Goal: Use online tool/utility: Utilize a website feature to perform a specific function

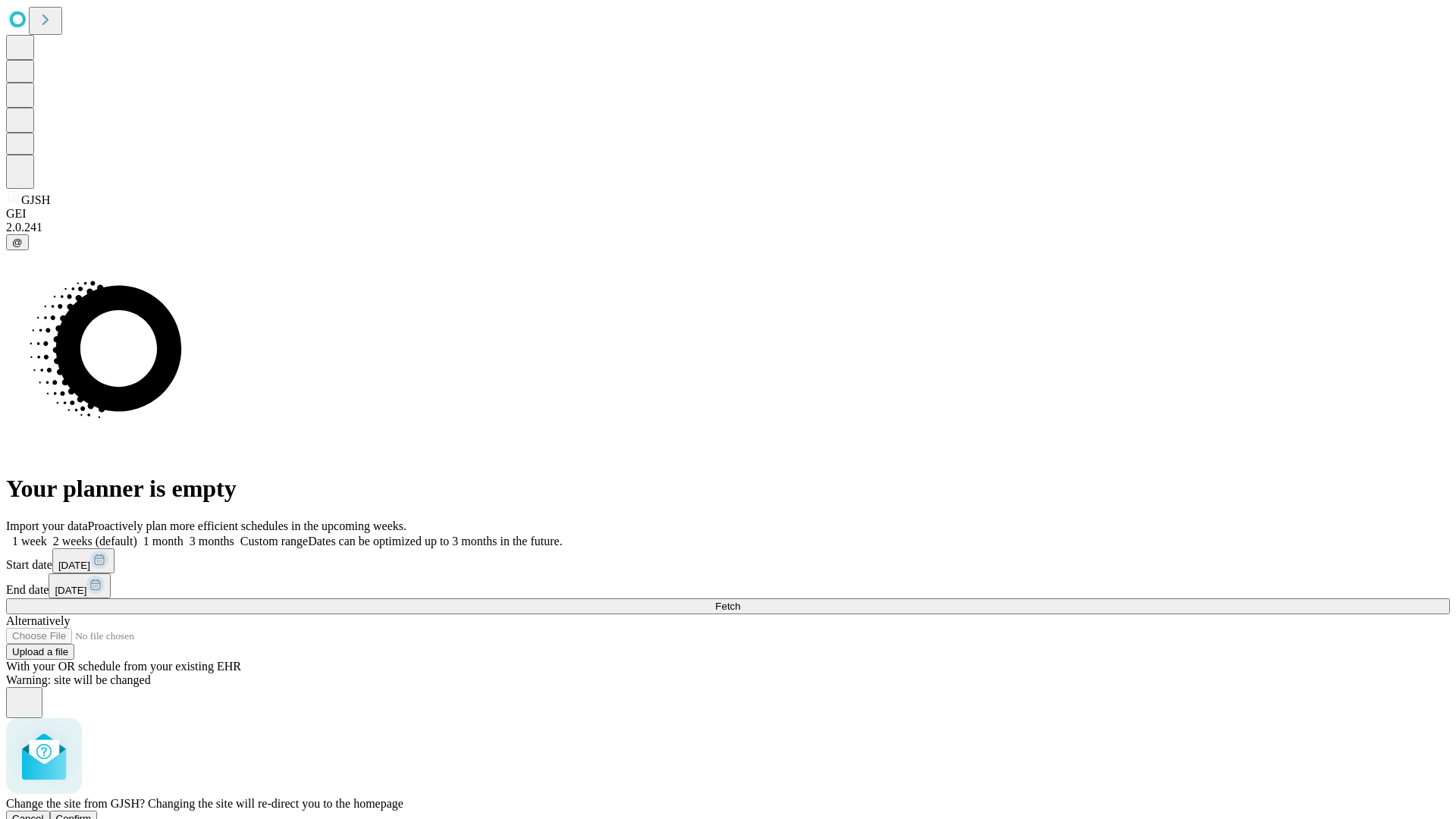
click at [91, 813] on span "Confirm" at bounding box center [73, 819] width 35 height 11
click at [184, 535] on label "1 month" at bounding box center [160, 541] width 47 height 13
click at [740, 600] on span "Fetch" at bounding box center [728, 606] width 25 height 11
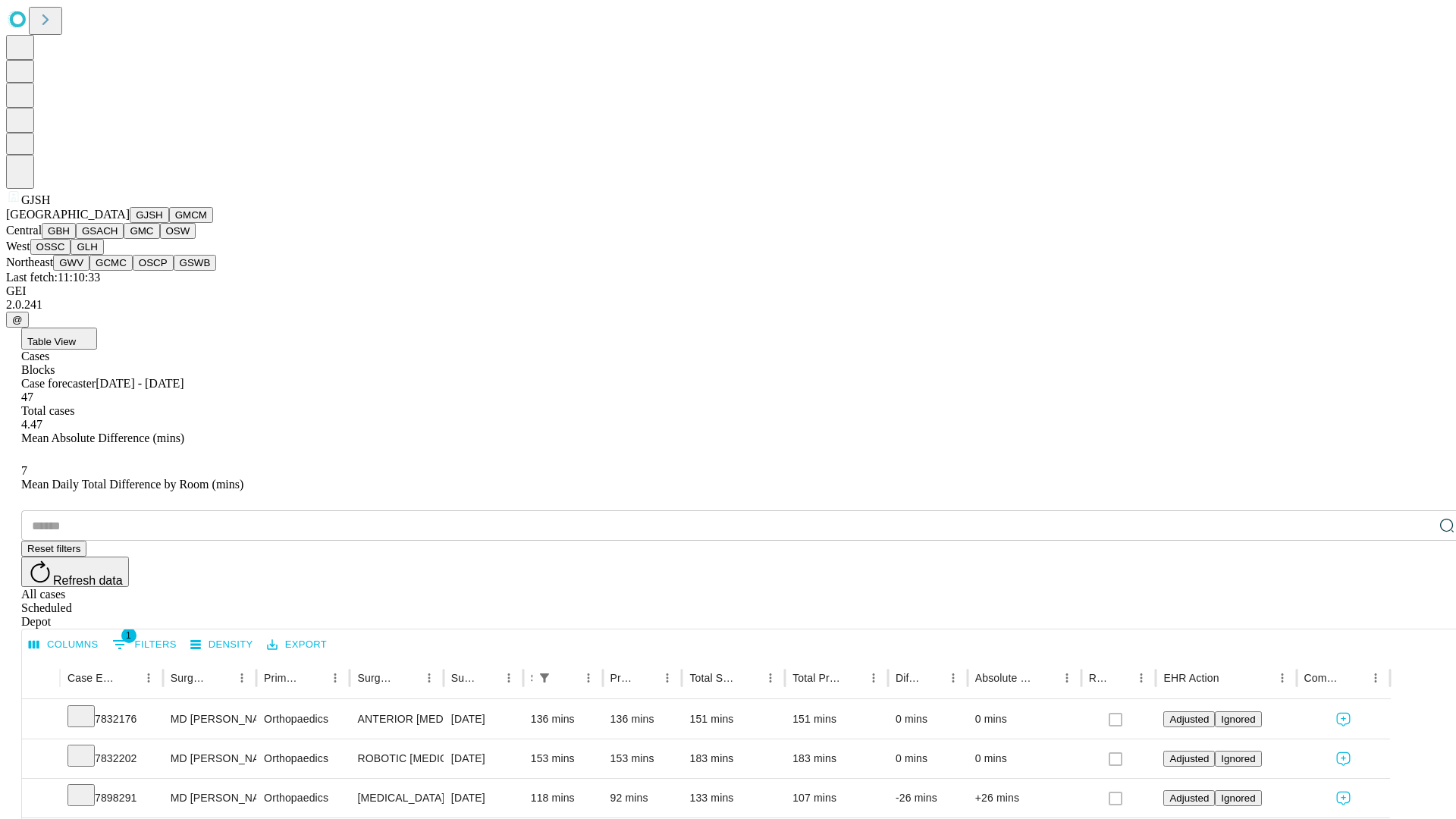
click at [169, 223] on button "GMCM" at bounding box center [191, 215] width 44 height 16
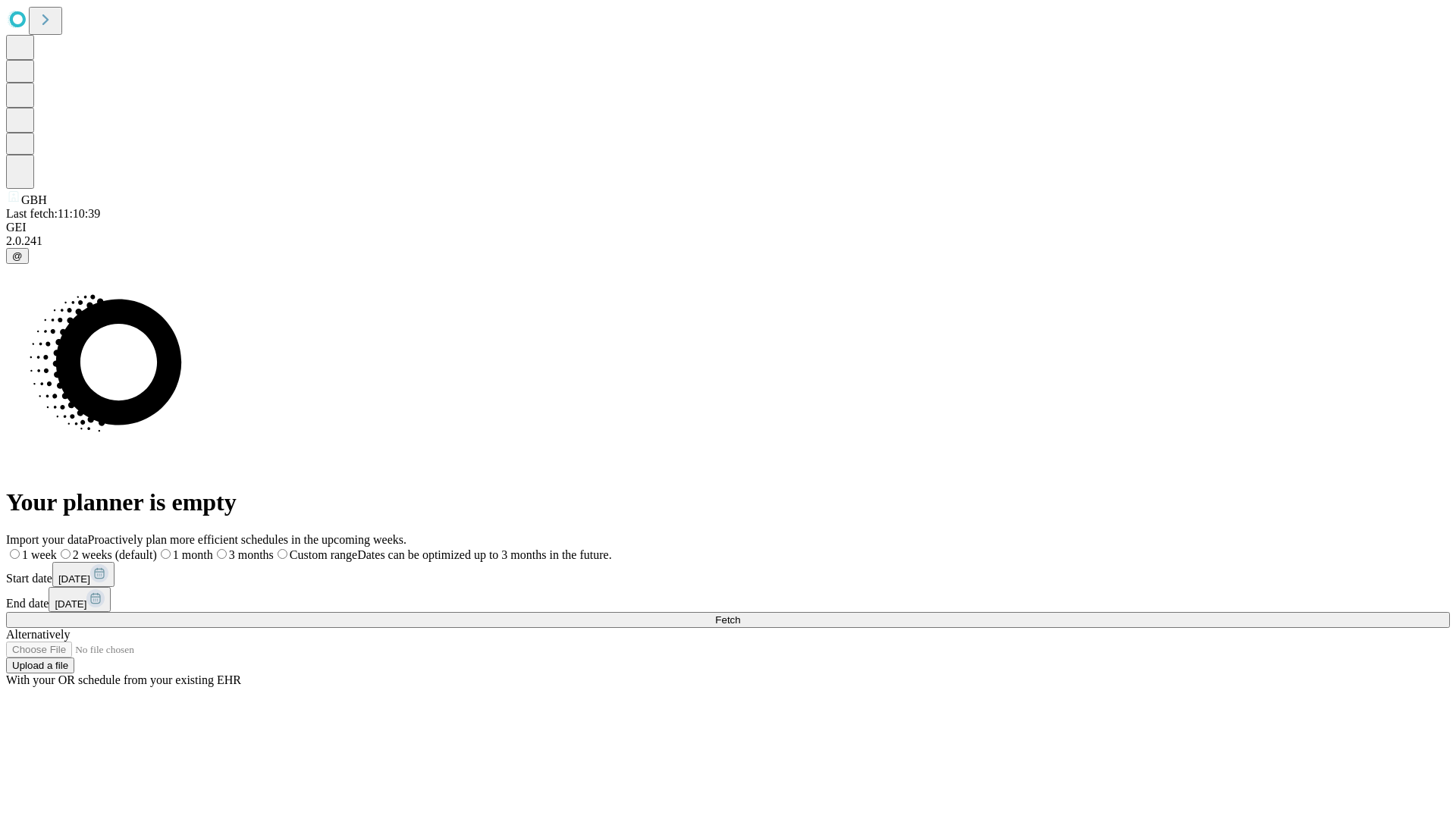
click at [740, 614] on span "Fetch" at bounding box center [728, 620] width 25 height 11
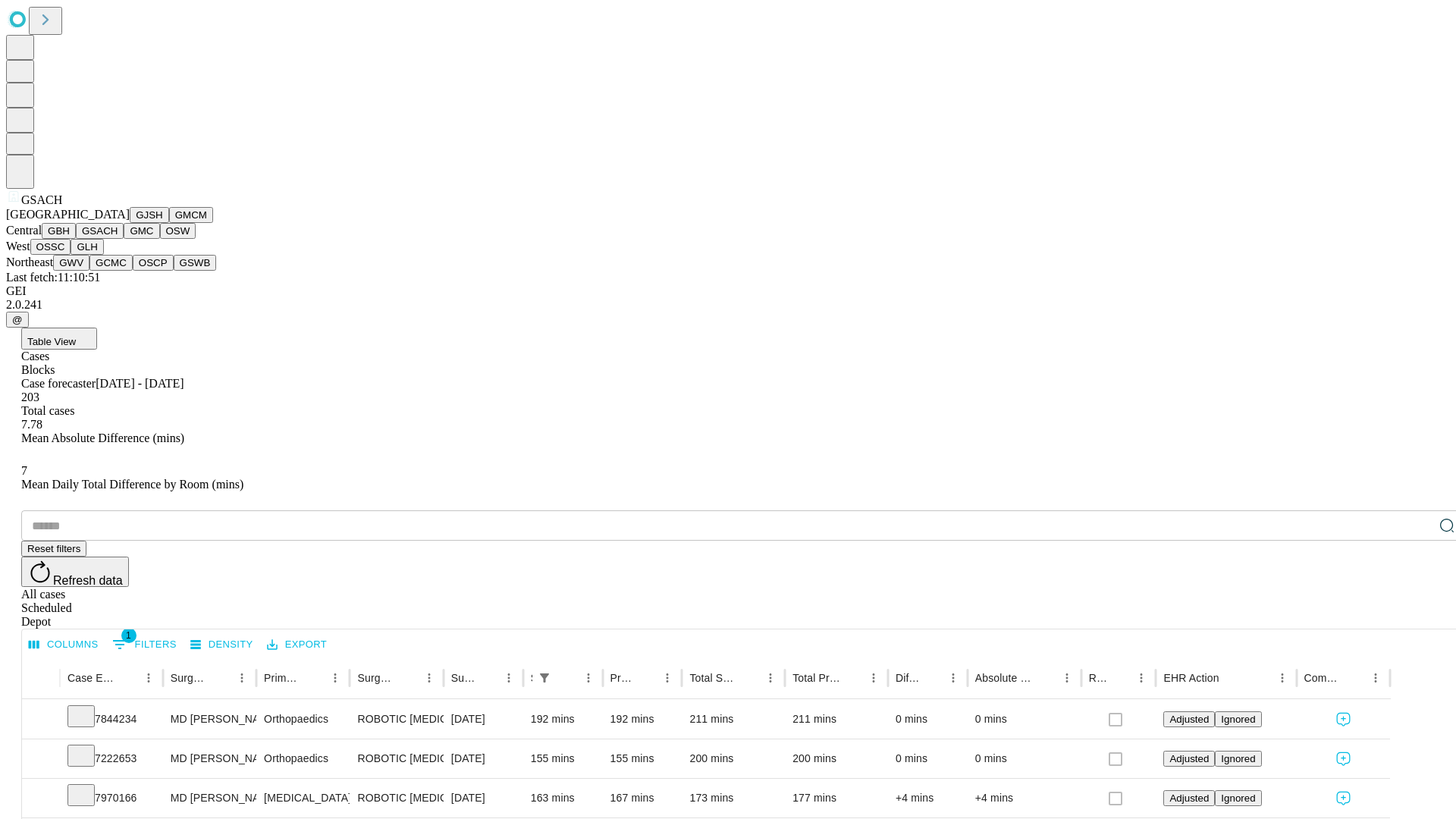
click at [124, 239] on button "GMC" at bounding box center [141, 230] width 35 height 16
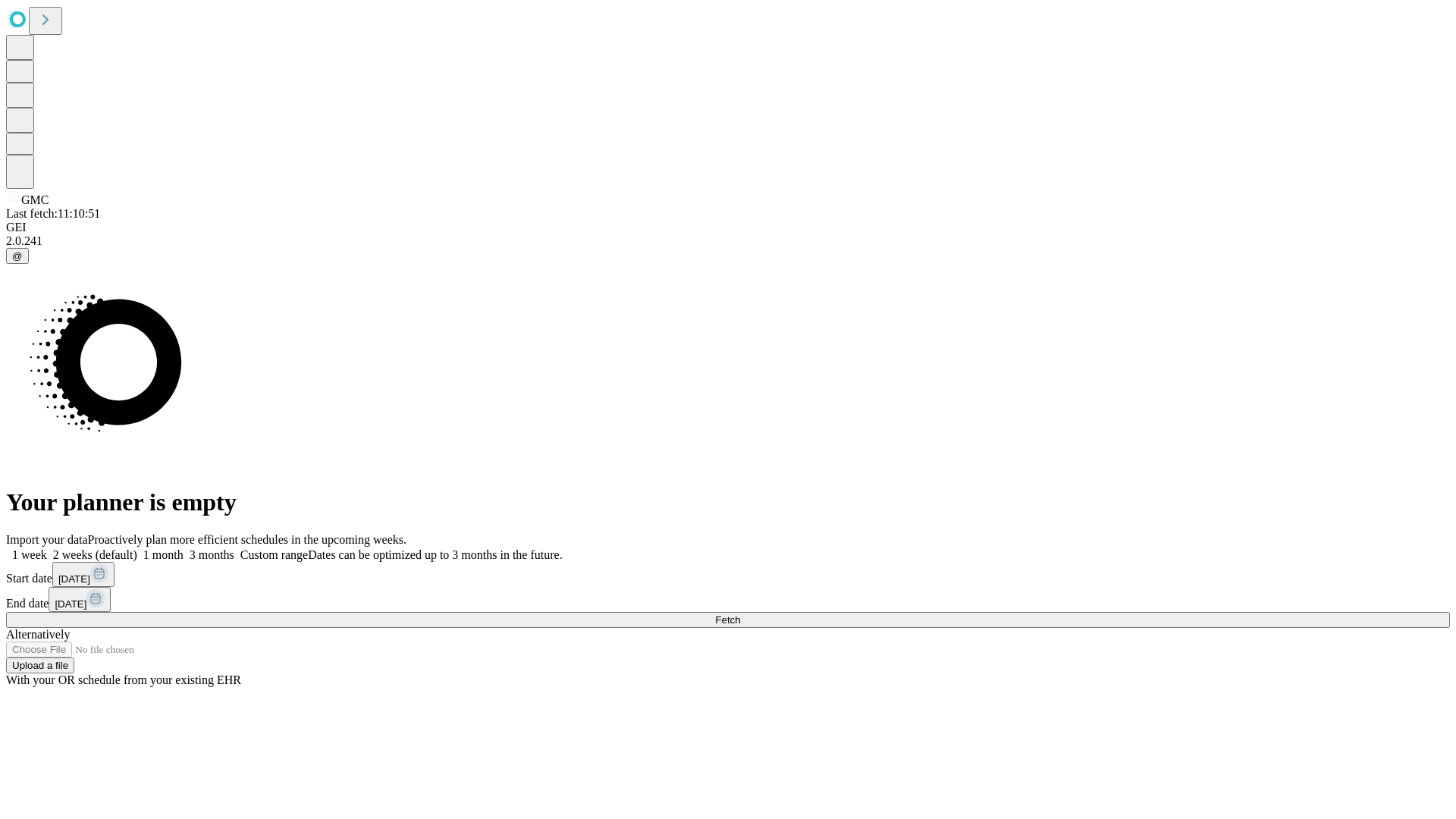
click at [184, 548] on label "1 month" at bounding box center [160, 555] width 47 height 13
click at [740, 614] on span "Fetch" at bounding box center [728, 620] width 25 height 11
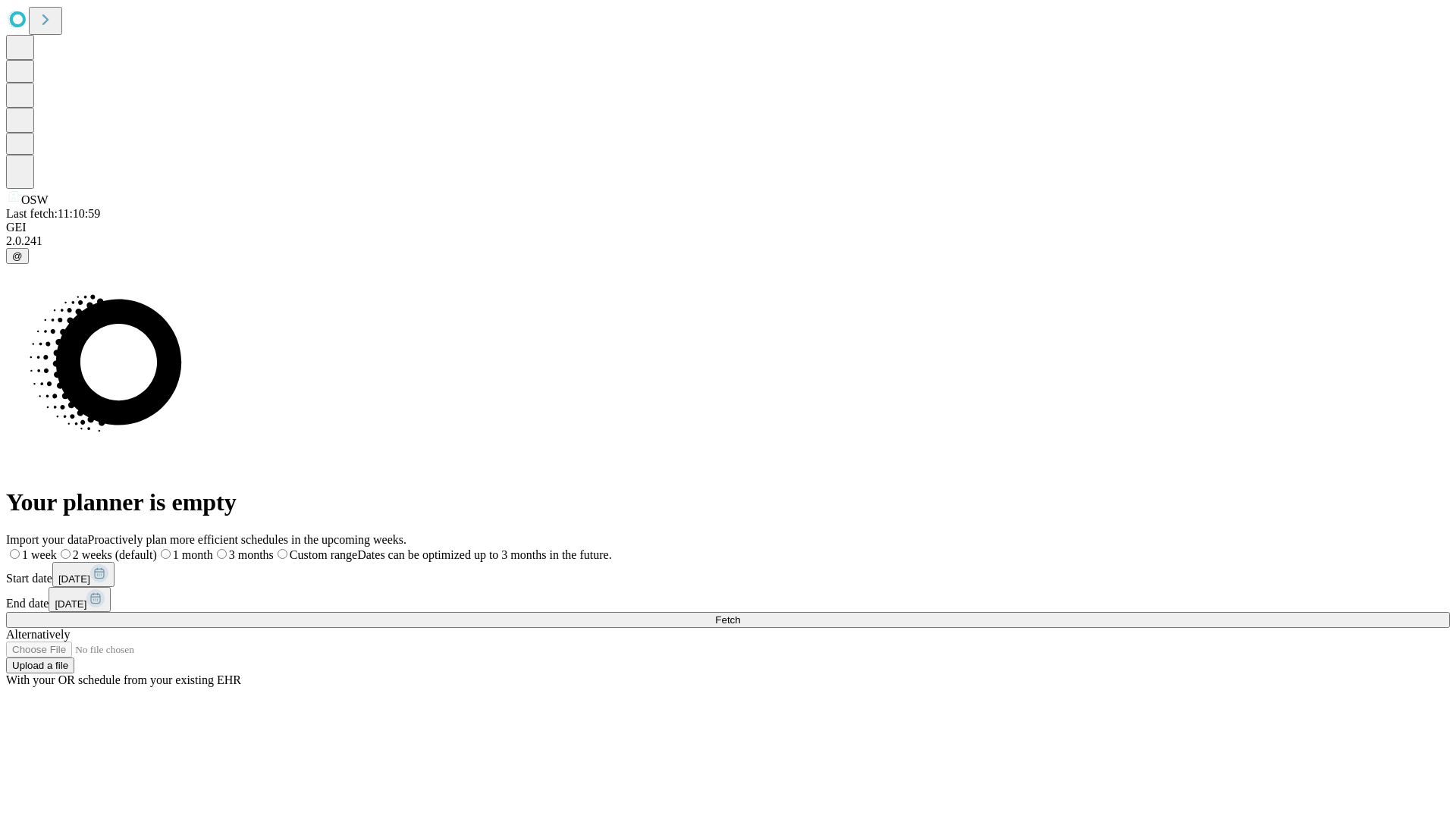
click at [213, 548] on label "1 month" at bounding box center [184, 555] width 56 height 13
click at [740, 614] on span "Fetch" at bounding box center [728, 620] width 25 height 11
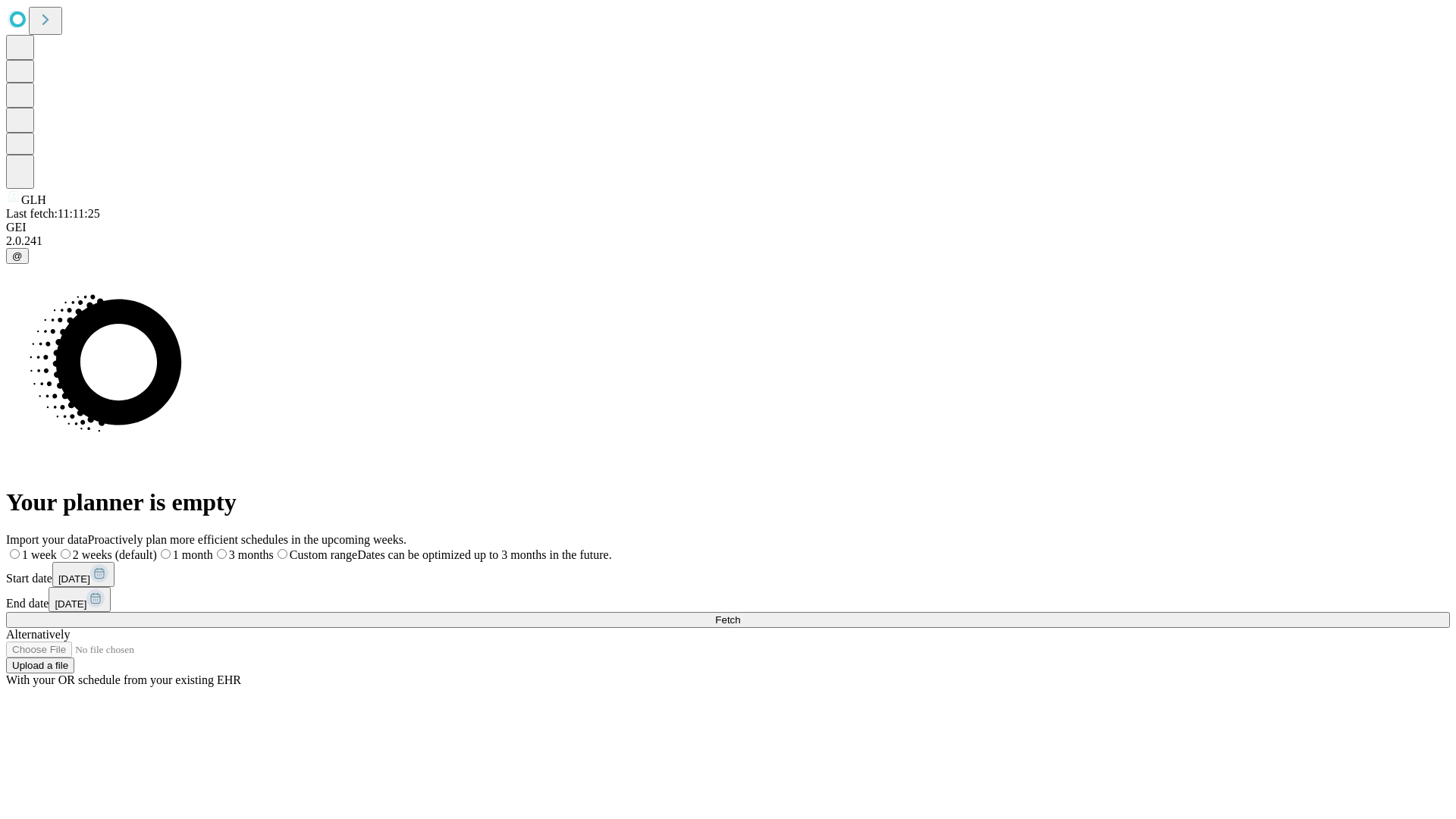
click at [740, 614] on span "Fetch" at bounding box center [728, 620] width 25 height 11
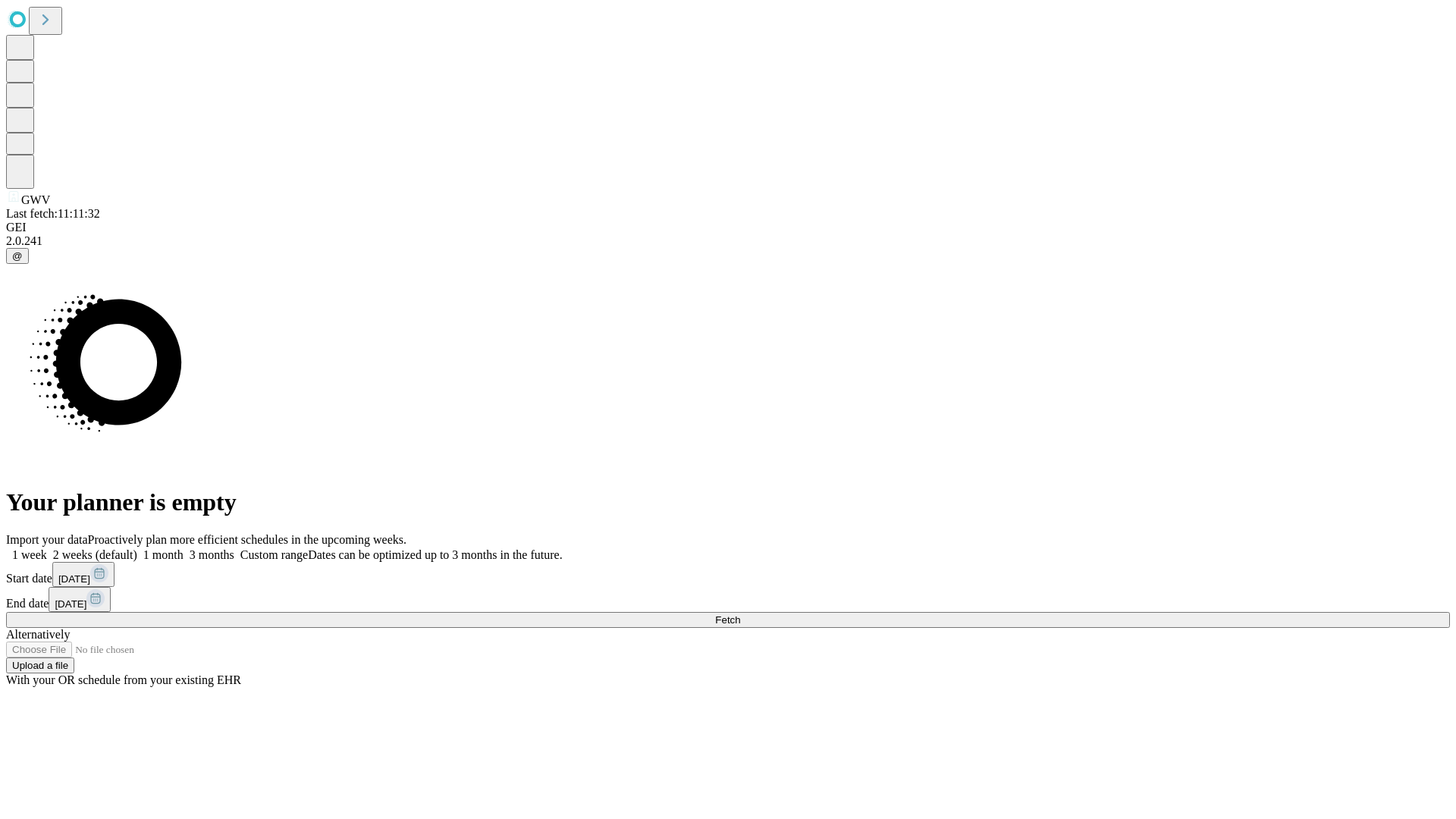
click at [184, 548] on label "1 month" at bounding box center [160, 555] width 47 height 13
click at [740, 614] on span "Fetch" at bounding box center [728, 620] width 25 height 11
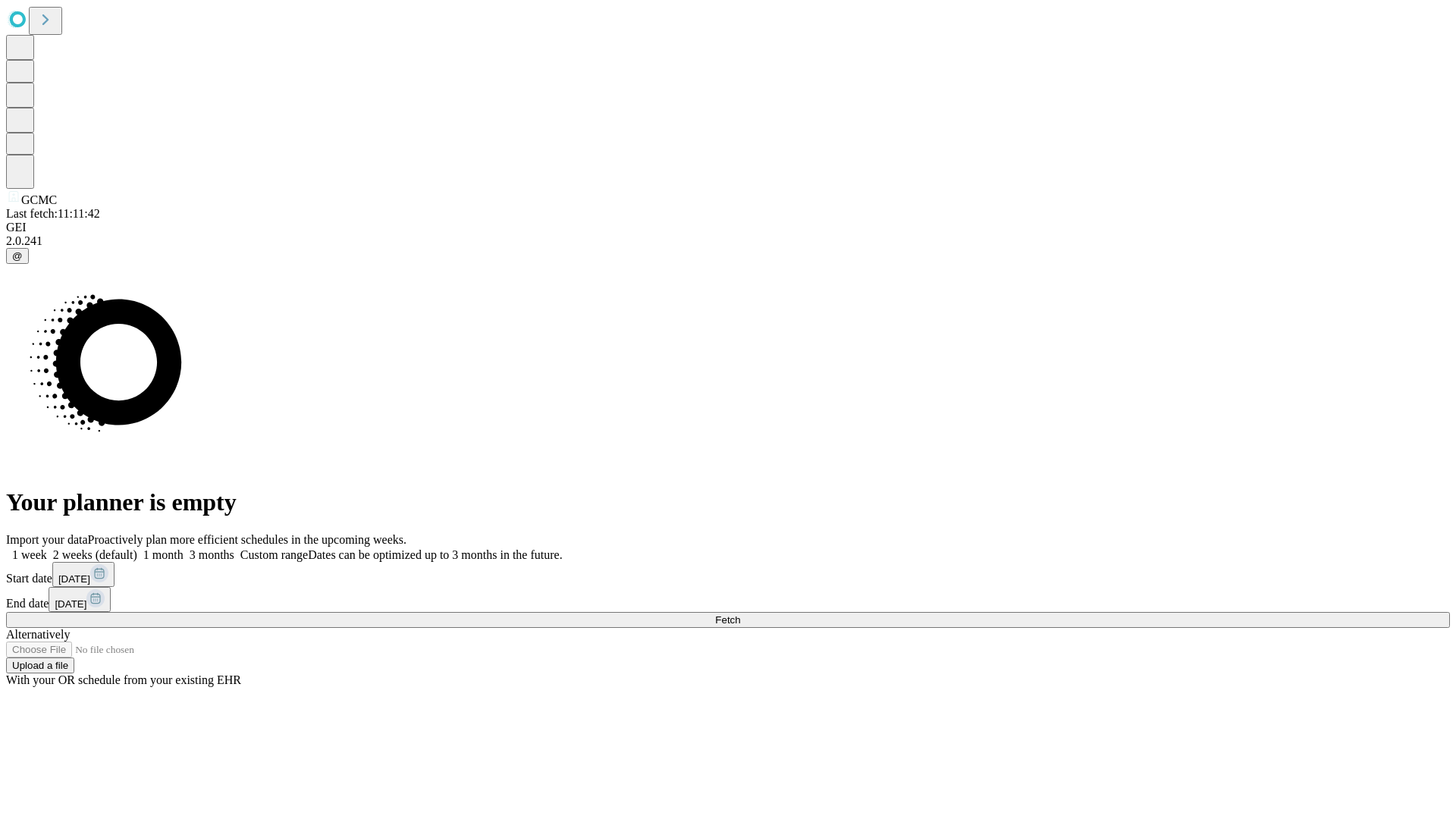
click at [184, 548] on label "1 month" at bounding box center [160, 555] width 47 height 13
click at [740, 614] on span "Fetch" at bounding box center [728, 620] width 25 height 11
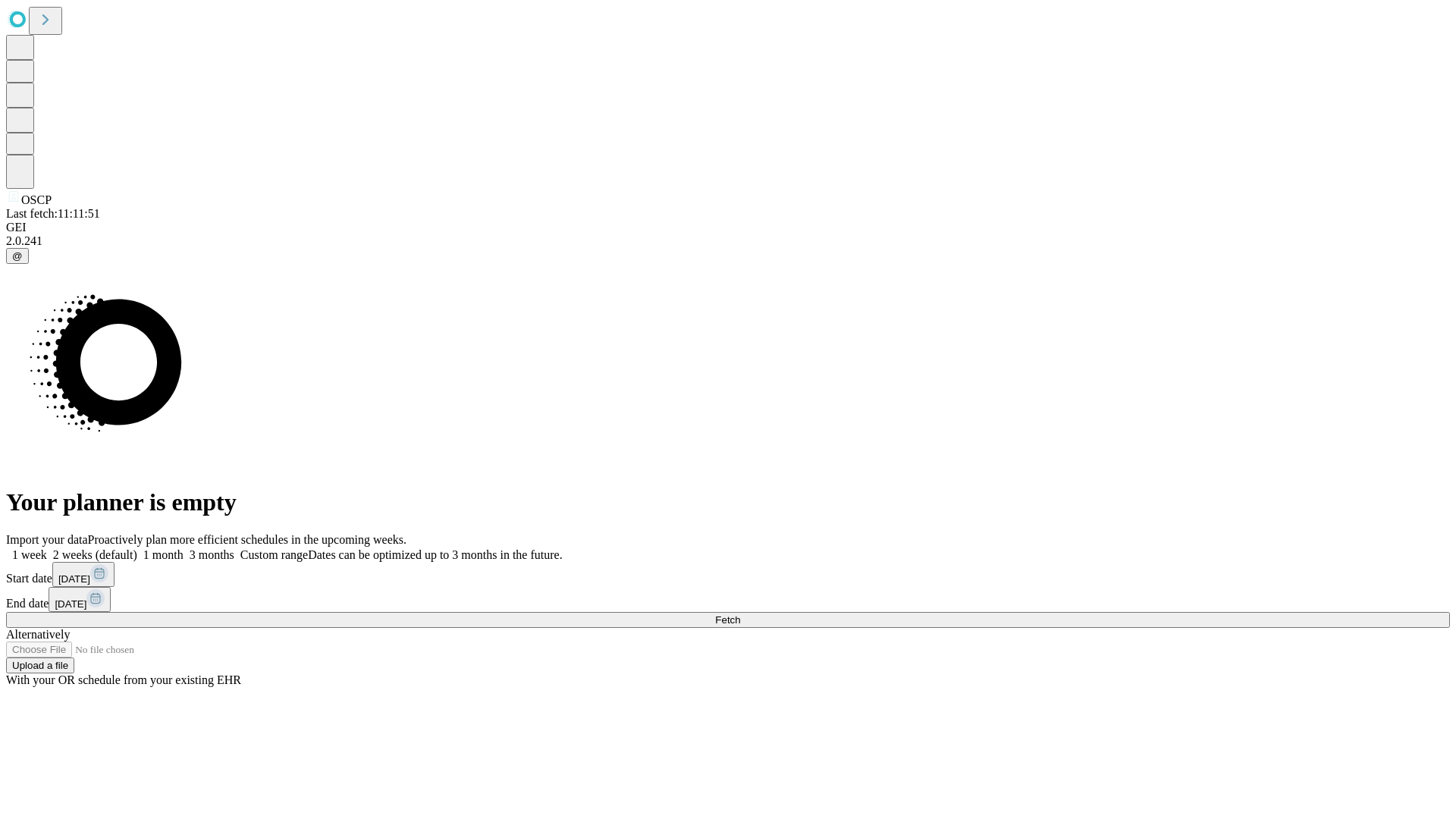
click at [184, 548] on label "1 month" at bounding box center [160, 555] width 47 height 13
click at [740, 614] on span "Fetch" at bounding box center [728, 620] width 25 height 11
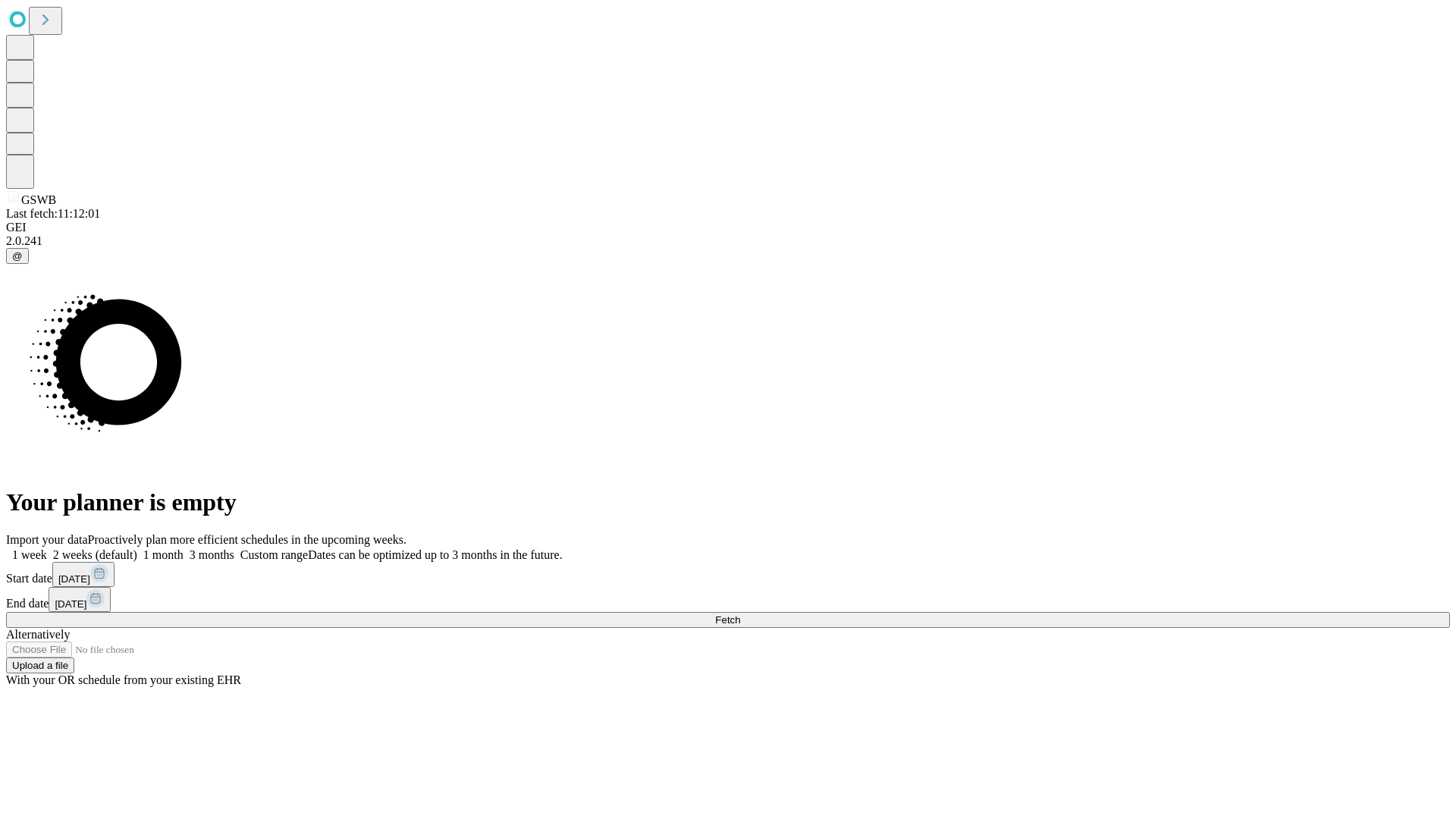
click at [740, 614] on span "Fetch" at bounding box center [728, 620] width 25 height 11
